Goal: Navigation & Orientation: Find specific page/section

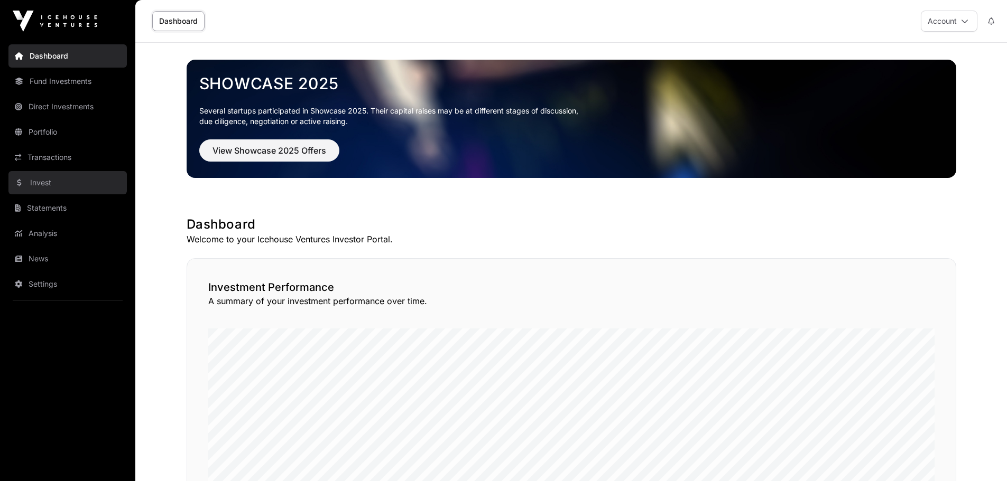
click at [40, 188] on link "Invest" at bounding box center [67, 182] width 118 height 23
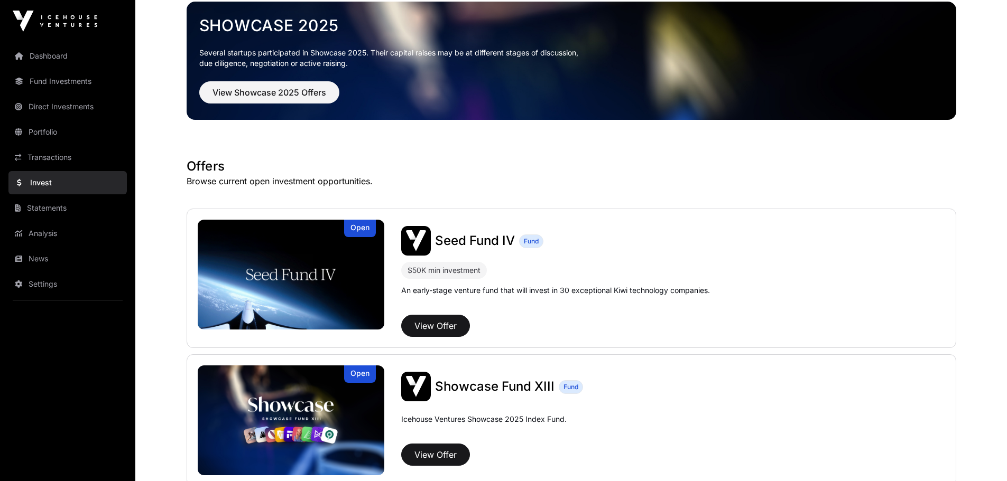
scroll to position [155, 0]
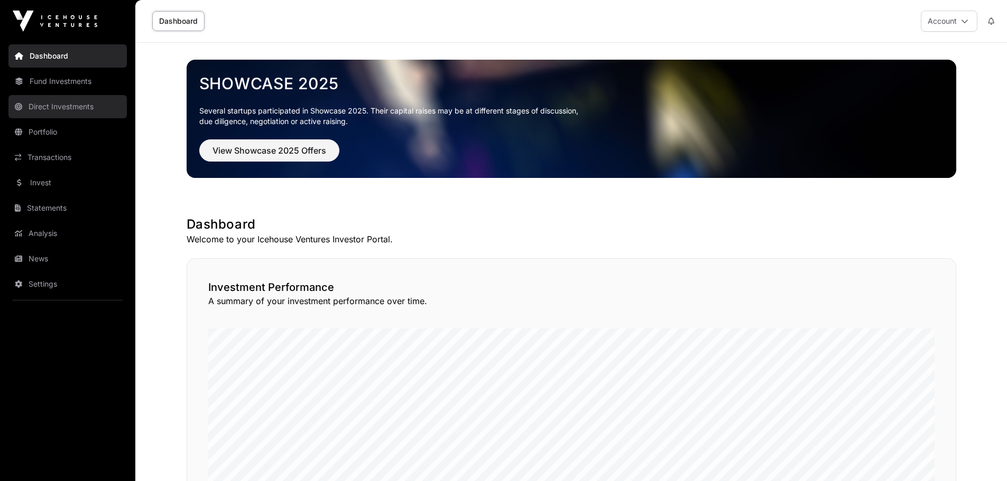
click at [50, 106] on link "Direct Investments" at bounding box center [67, 106] width 118 height 23
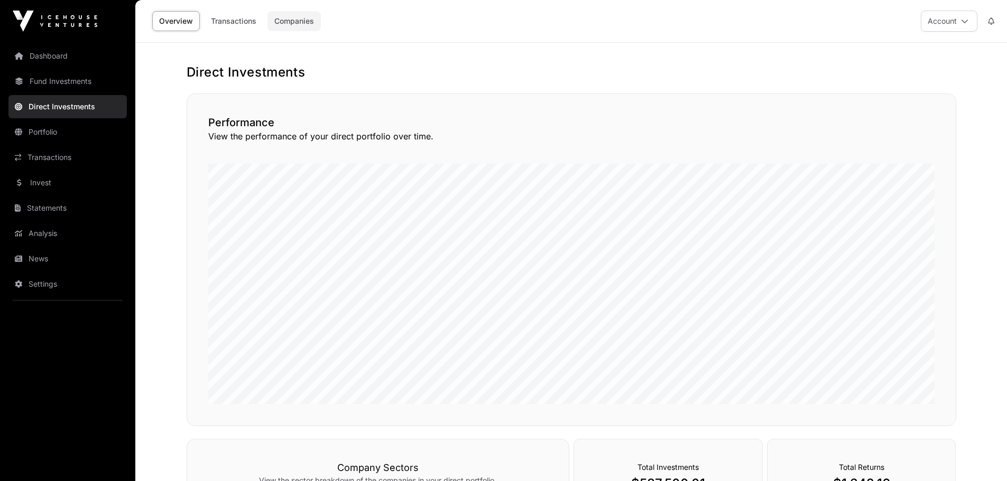
click at [300, 21] on link "Companies" at bounding box center [293, 21] width 53 height 20
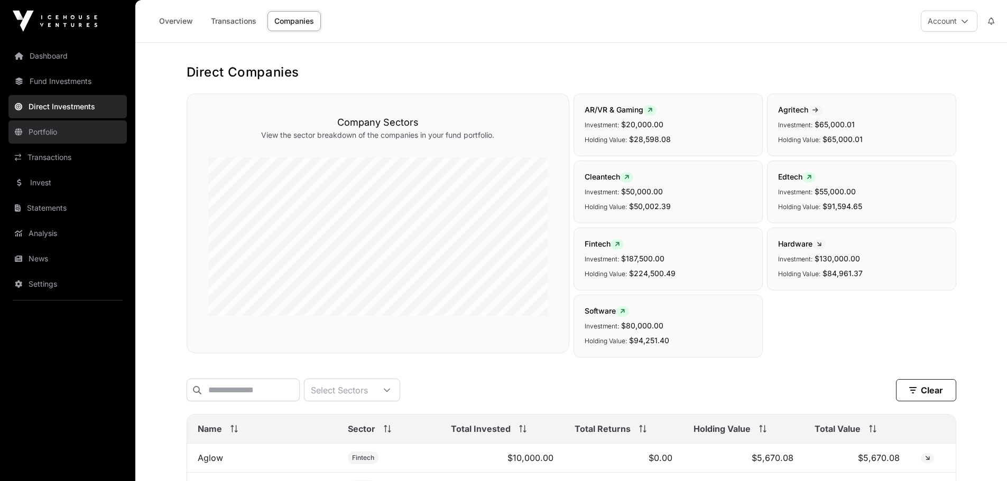
click at [38, 130] on link "Portfolio" at bounding box center [67, 131] width 118 height 23
